Goal: Find specific page/section: Find specific page/section

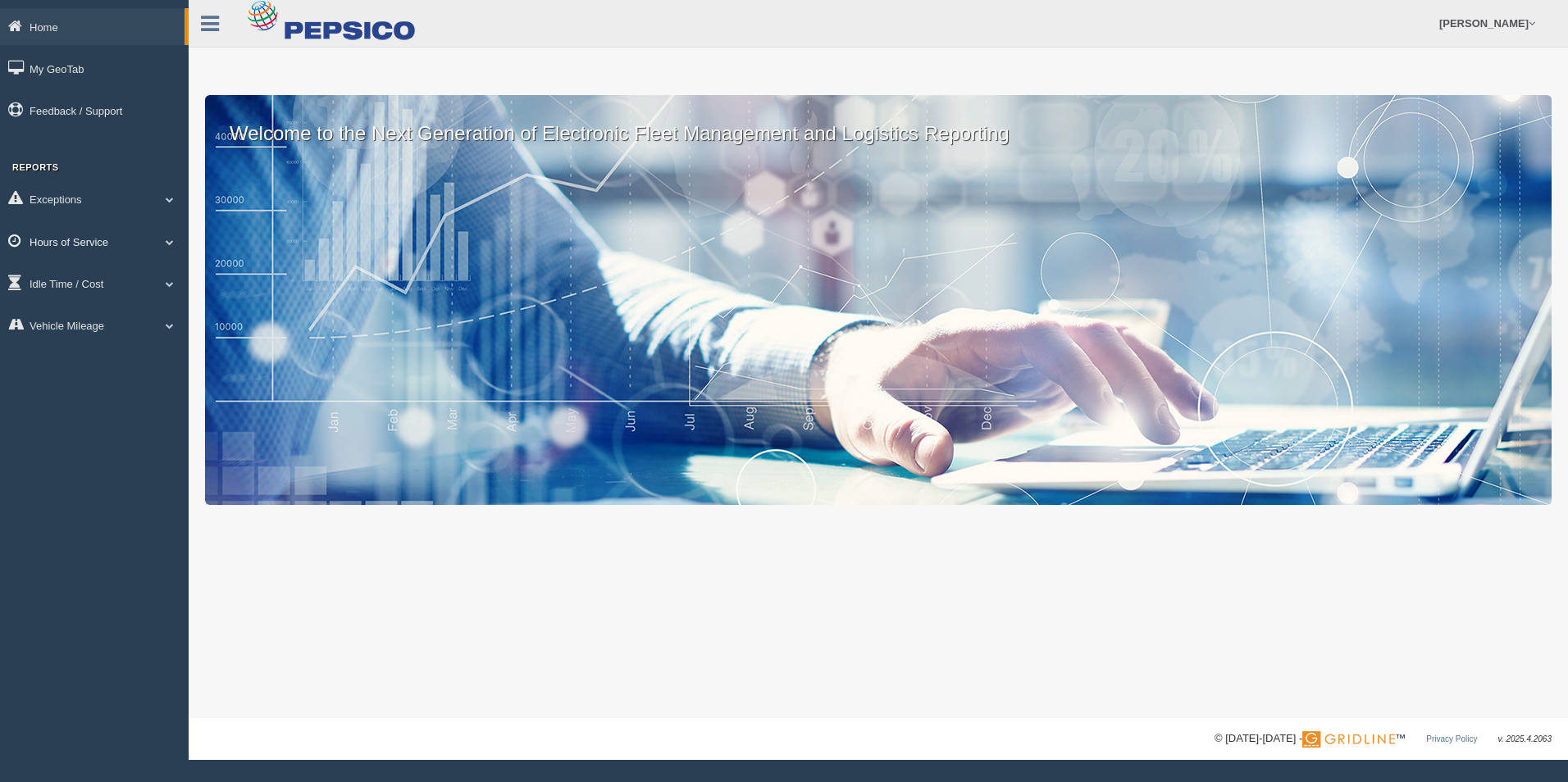
click at [80, 237] on link "Hours of Service" at bounding box center [94, 241] width 188 height 36
click at [142, 278] on link "HOS Explanation Reports" at bounding box center [107, 280] width 155 height 30
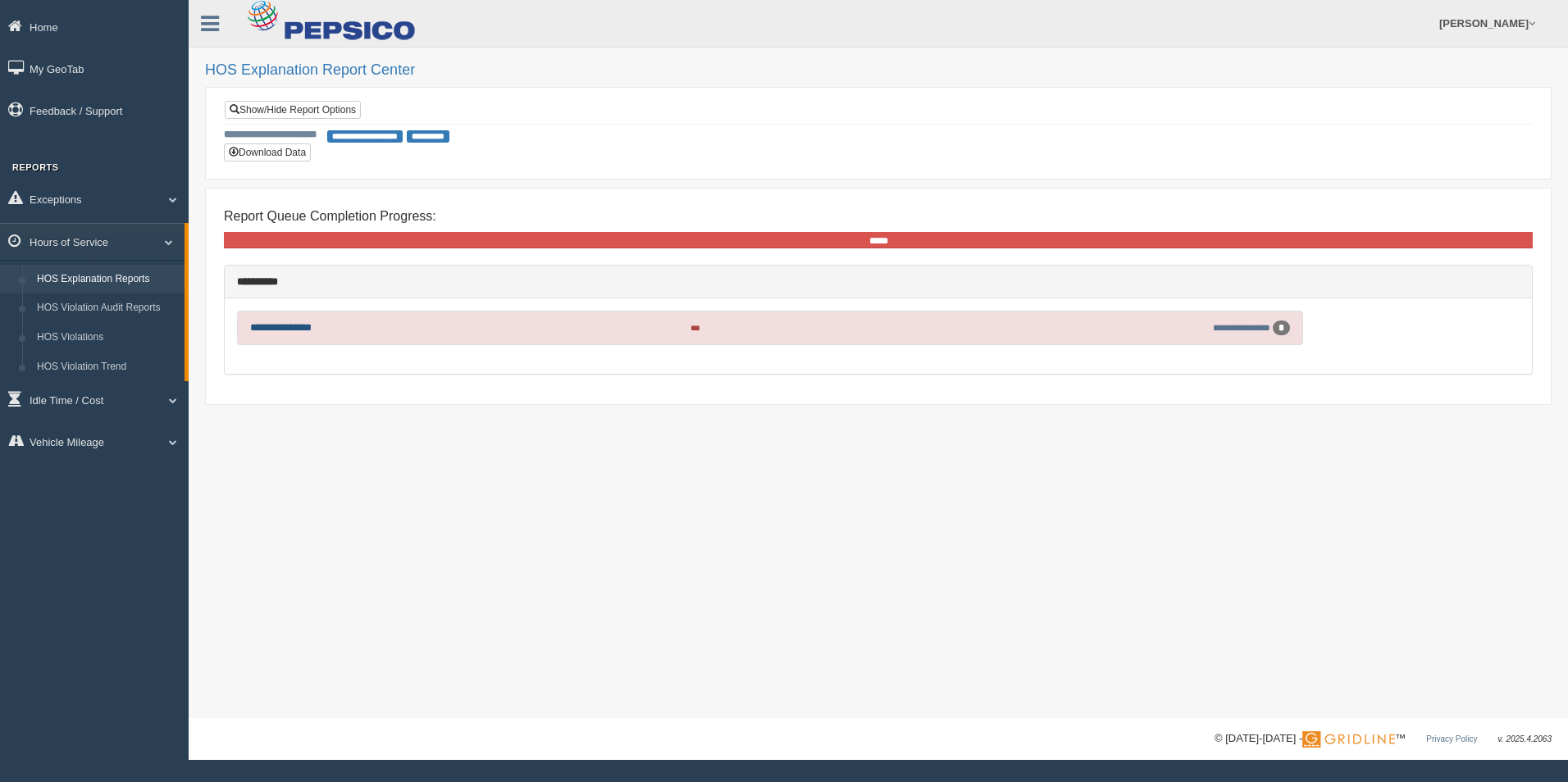
click at [304, 328] on link "**********" at bounding box center [281, 327] width 61 height 11
